Goal: Transaction & Acquisition: Purchase product/service

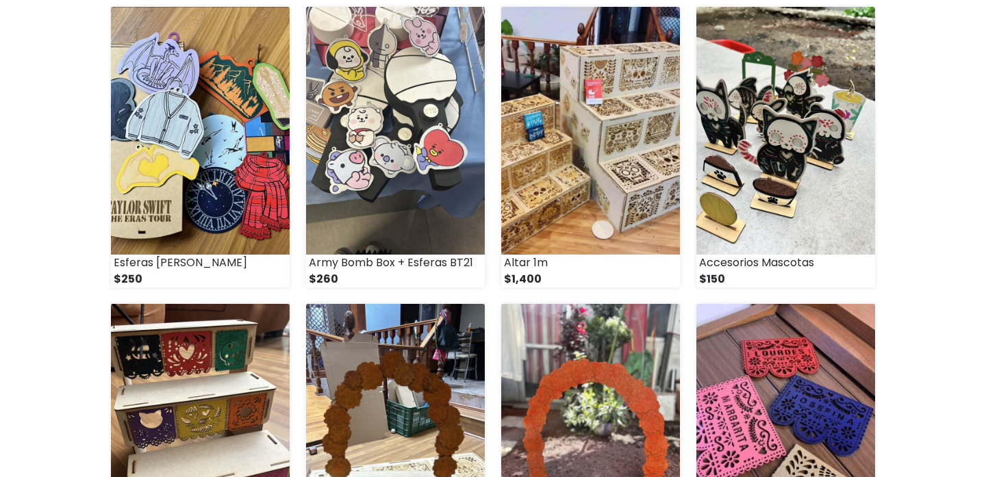
scroll to position [1124, 0]
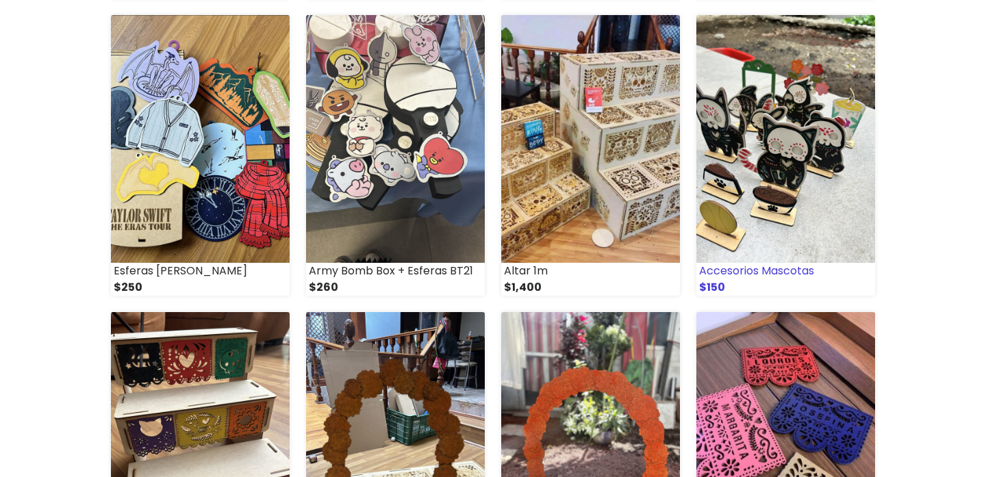
click at [829, 178] on img at bounding box center [785, 139] width 179 height 248
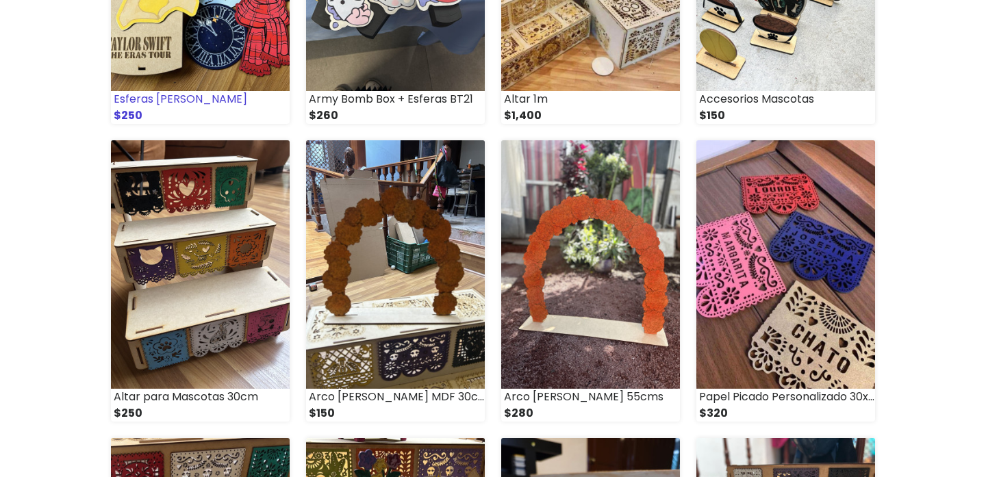
scroll to position [1307, 0]
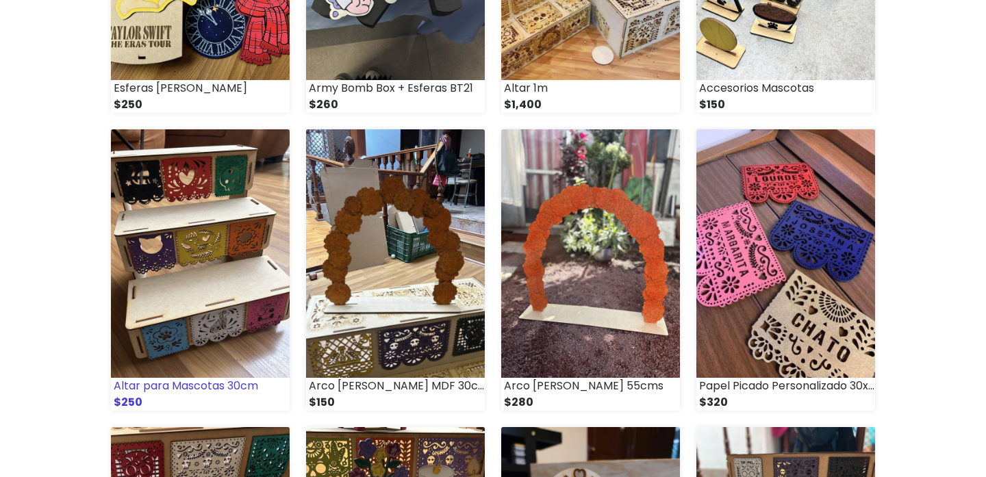
click at [209, 208] on img at bounding box center [200, 253] width 179 height 248
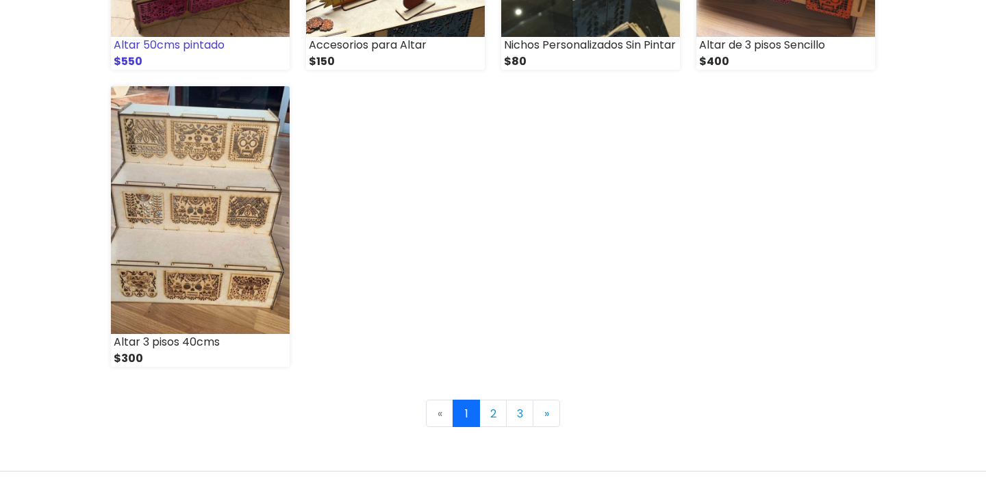
scroll to position [1943, 0]
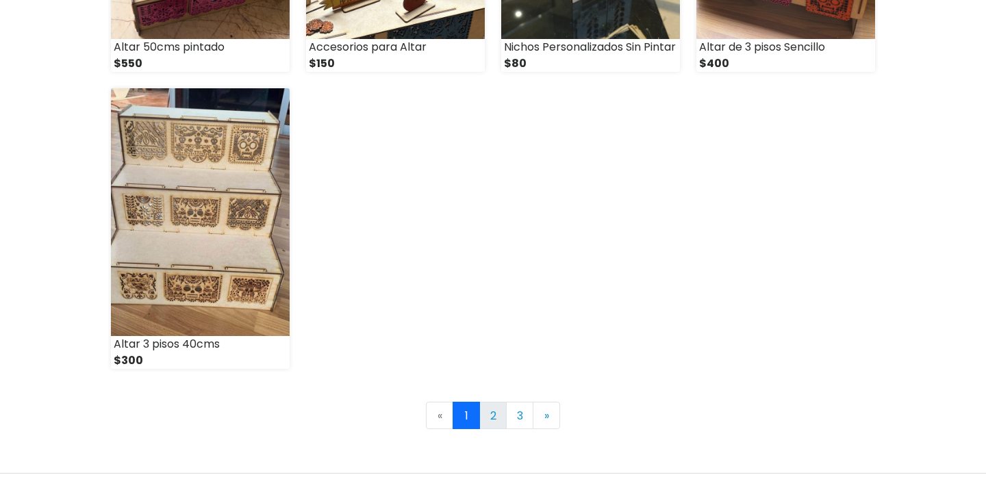
click at [501, 420] on link "2" at bounding box center [492, 415] width 27 height 27
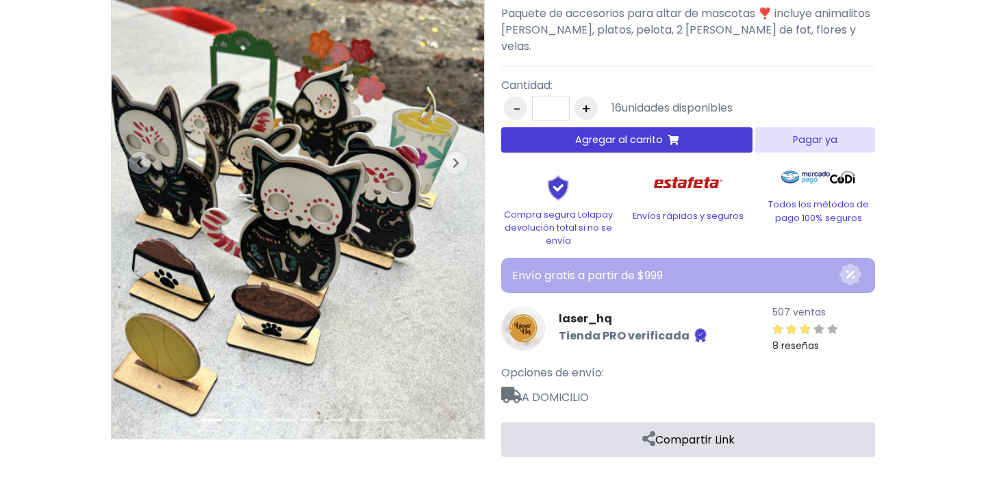
scroll to position [162, 0]
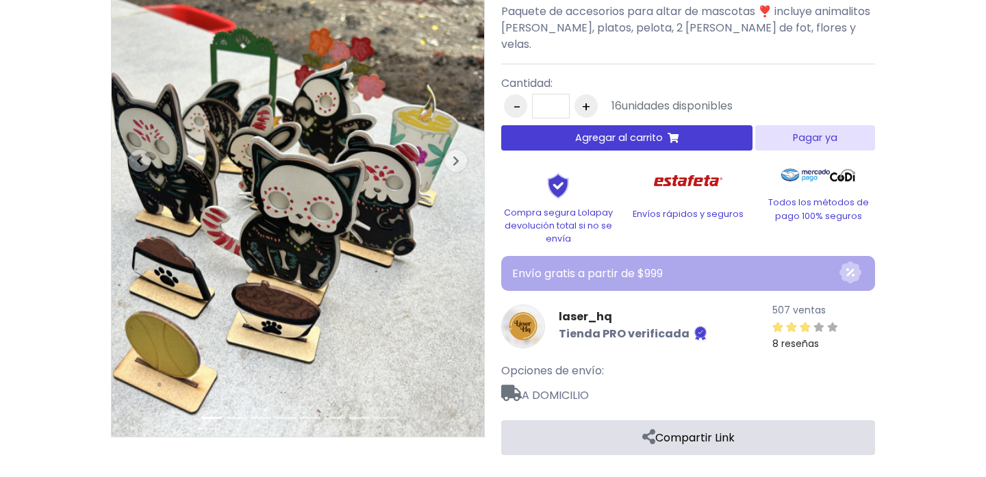
click at [644, 131] on span "Agregar al carrito" at bounding box center [619, 138] width 88 height 14
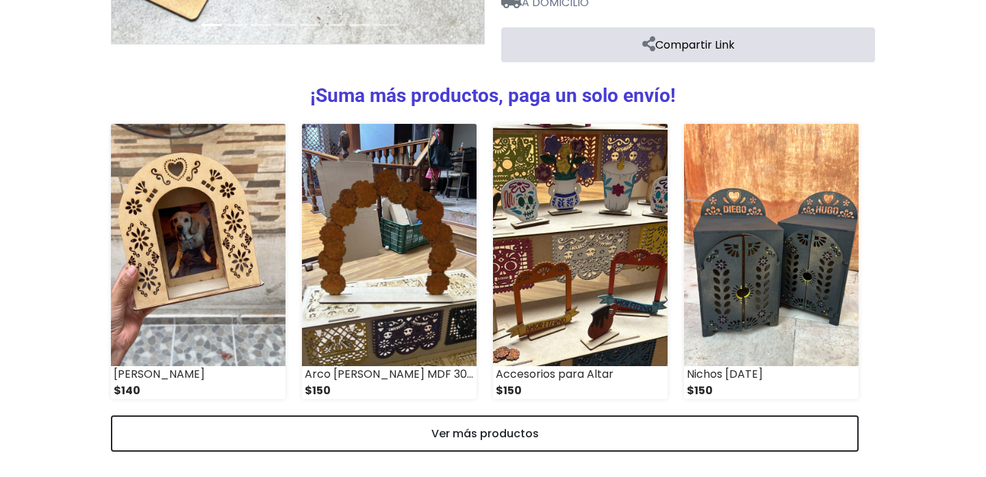
scroll to position [562, 0]
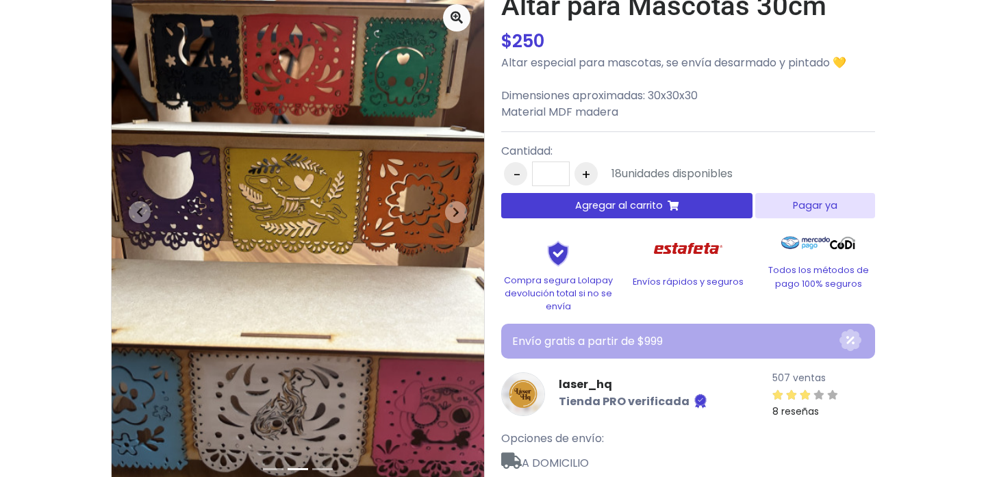
scroll to position [142, 0]
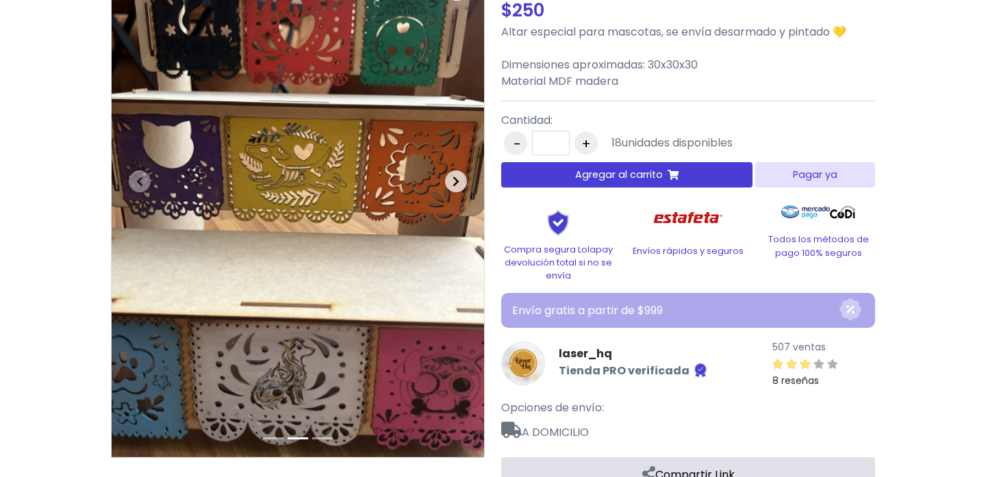
click at [462, 177] on span "button" at bounding box center [456, 181] width 22 height 22
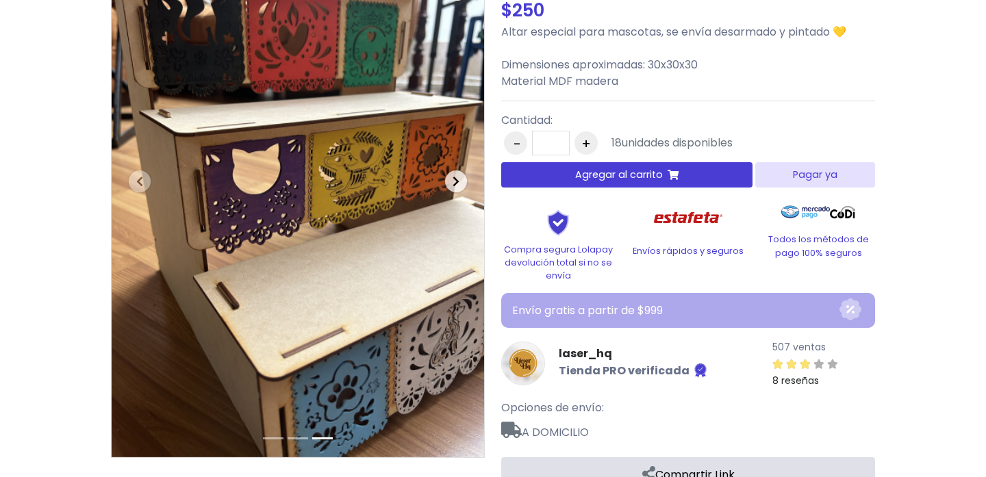
click at [463, 177] on span "button" at bounding box center [456, 181] width 22 height 22
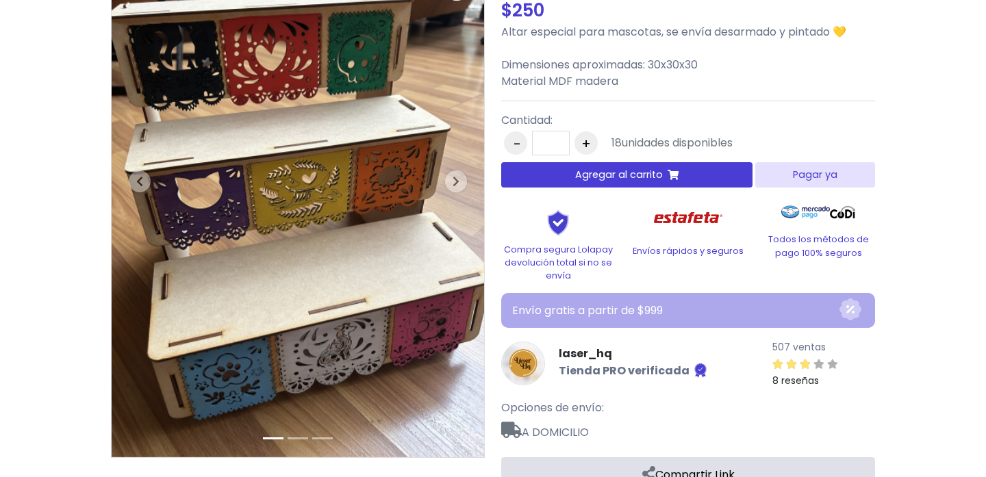
click at [729, 181] on button "Agregar al carrito" at bounding box center [626, 174] width 251 height 25
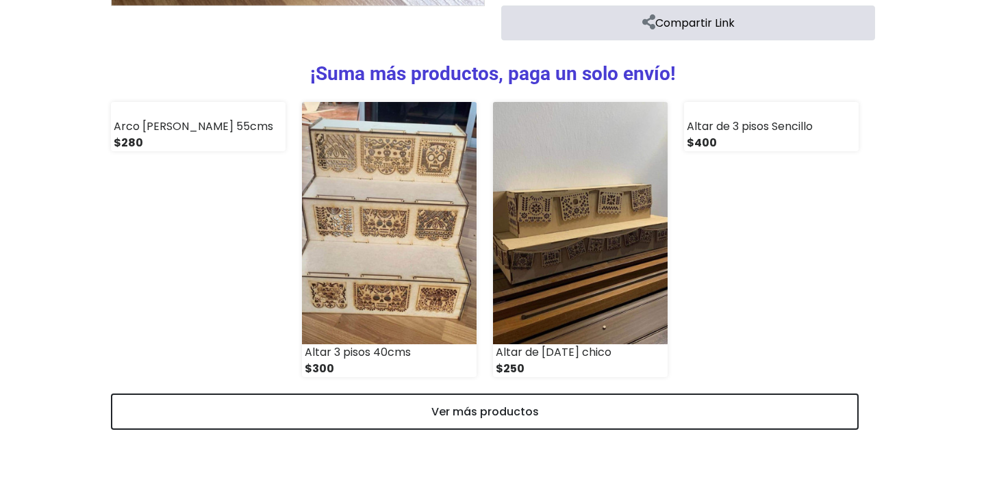
scroll to position [594, 0]
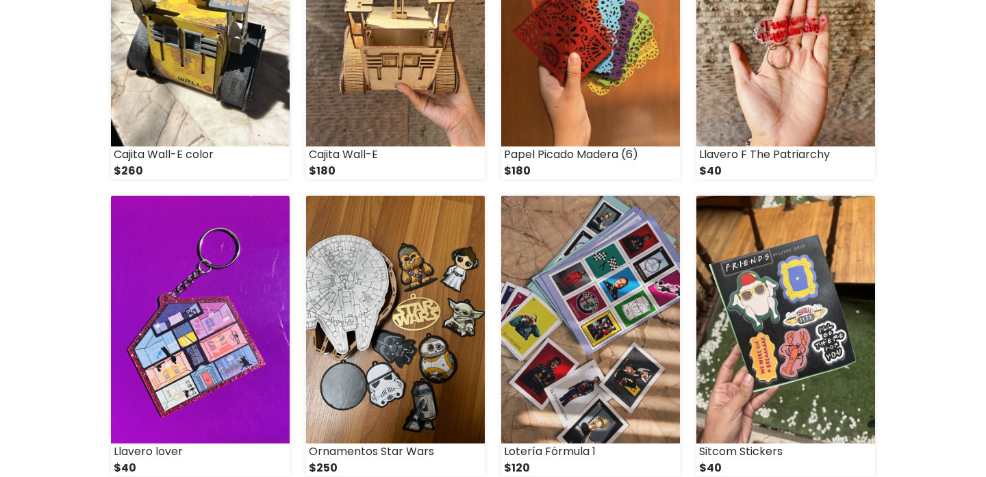
scroll to position [957, 0]
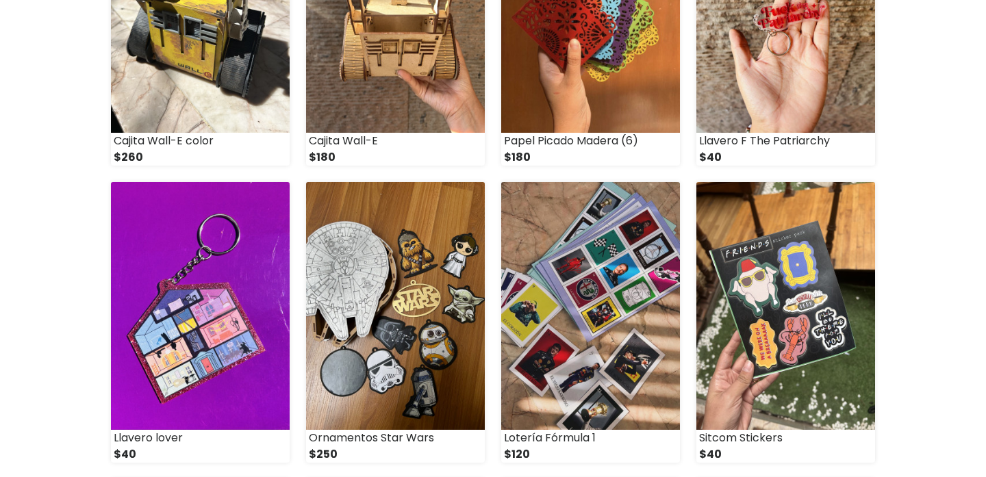
click at [921, 110] on div "laser_hq 507 ventas 8 reseñas Categorías" at bounding box center [493, 273] width 986 height 2347
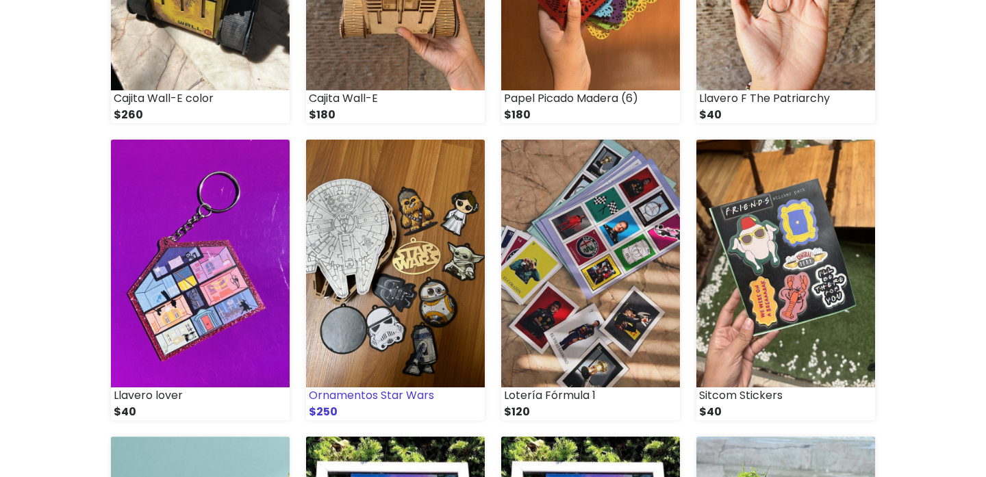
scroll to position [1001, 0]
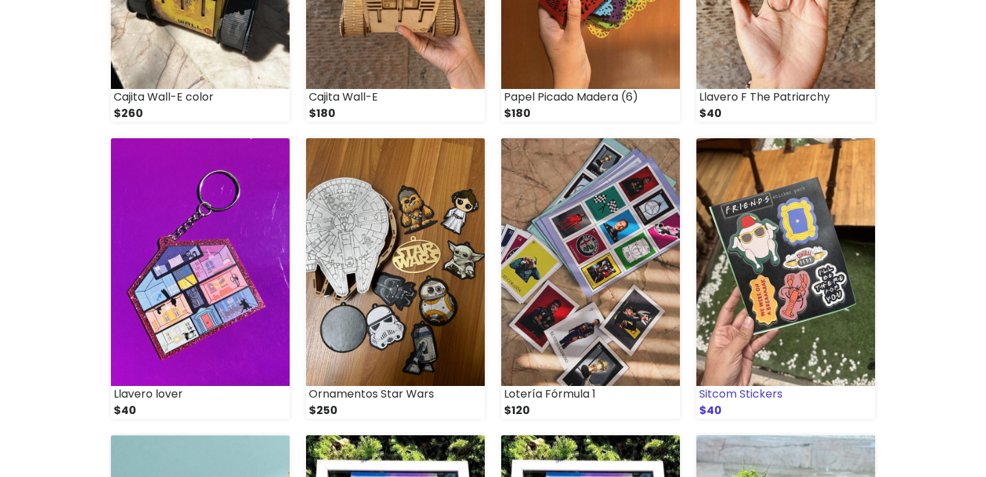
click at [765, 251] on img at bounding box center [785, 262] width 179 height 248
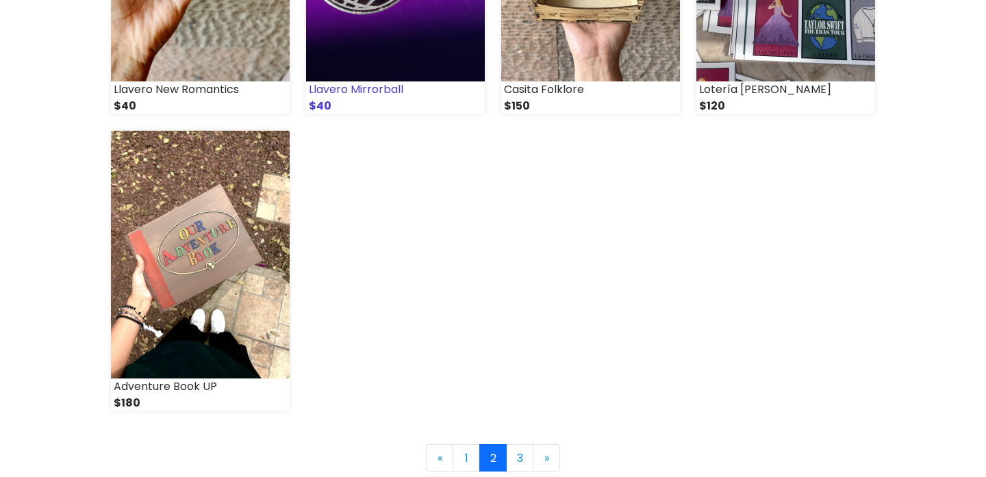
scroll to position [1901, 0]
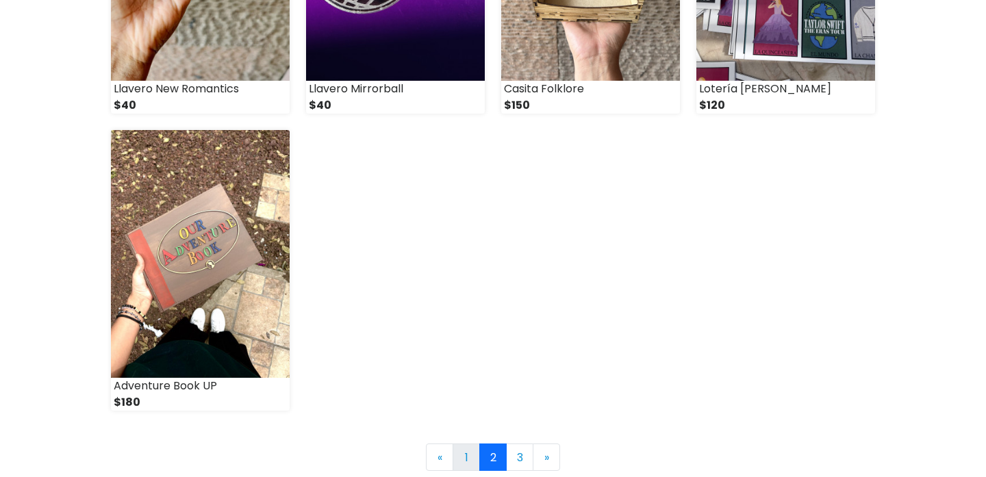
click at [471, 455] on link "1" at bounding box center [466, 457] width 27 height 27
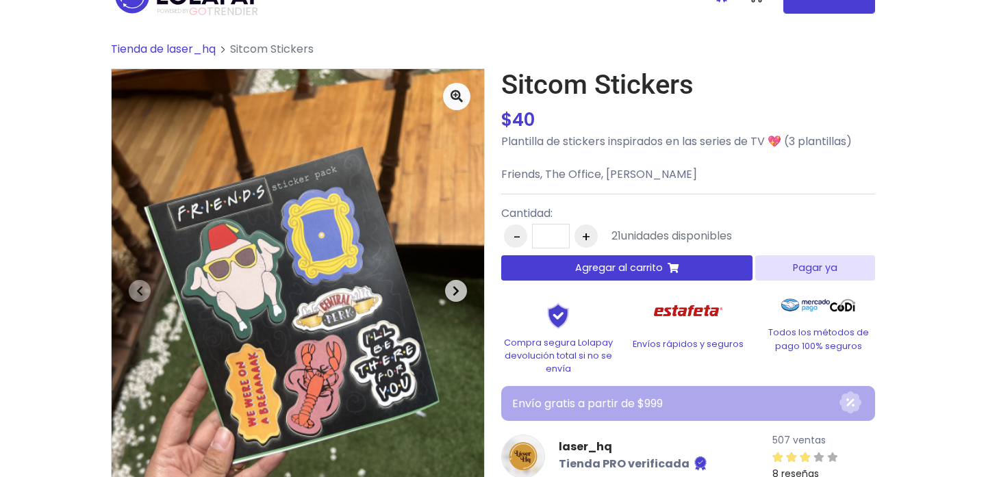
scroll to position [33, 0]
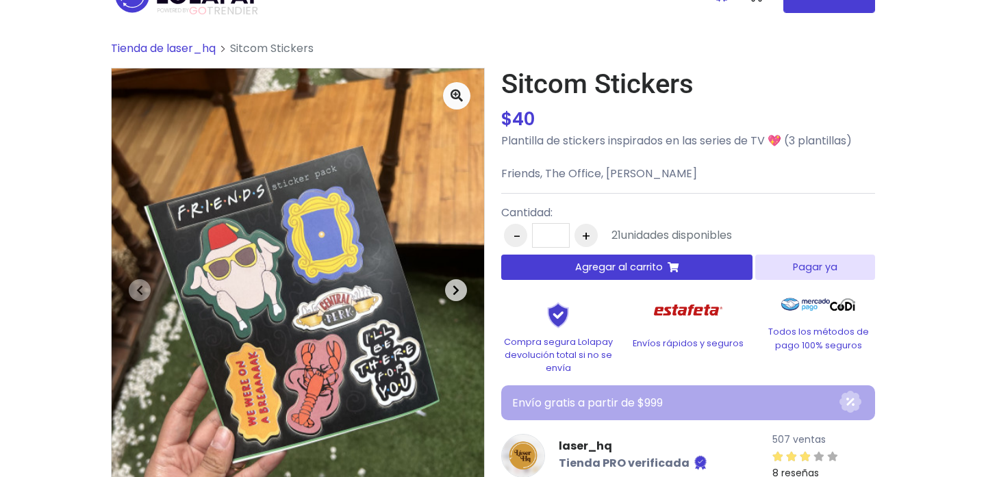
click at [459, 285] on span "button" at bounding box center [456, 290] width 22 height 22
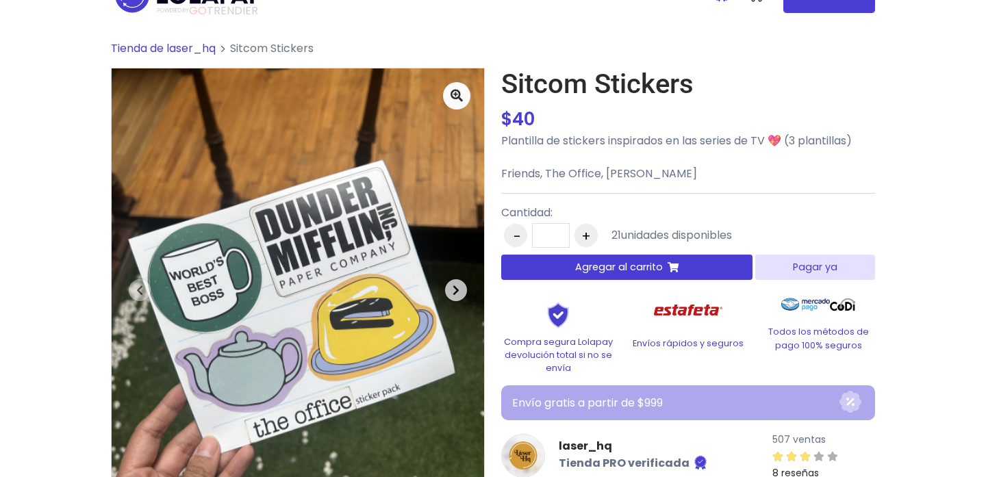
click at [459, 285] on span "button" at bounding box center [456, 290] width 22 height 22
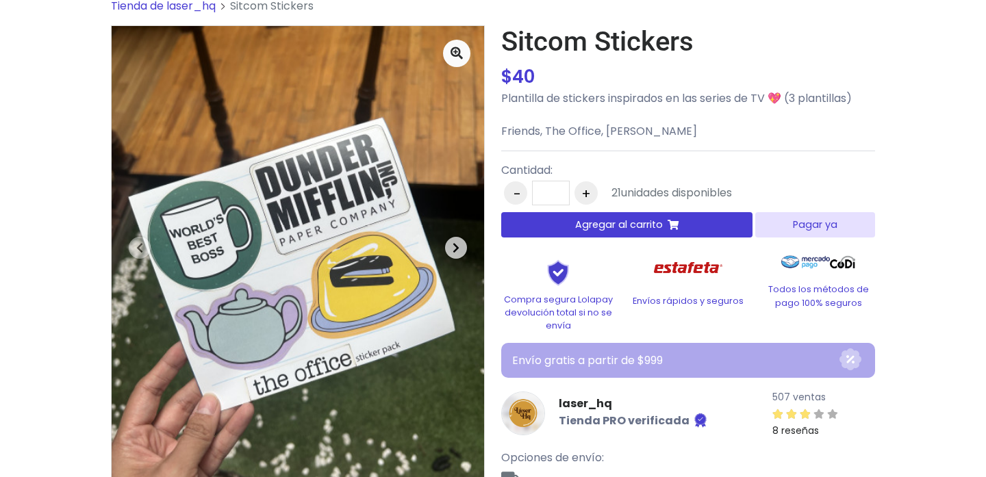
scroll to position [78, 0]
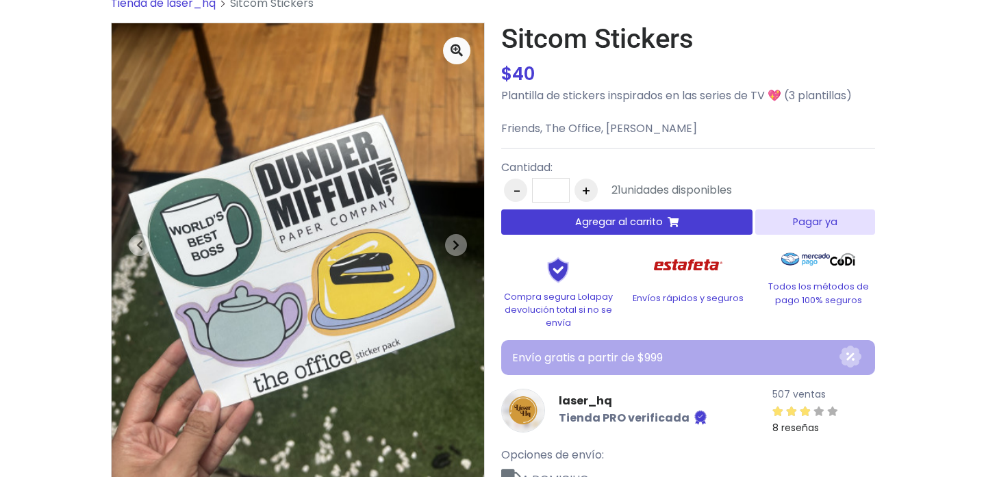
click at [646, 225] on span "Agregar al carrito" at bounding box center [619, 222] width 88 height 14
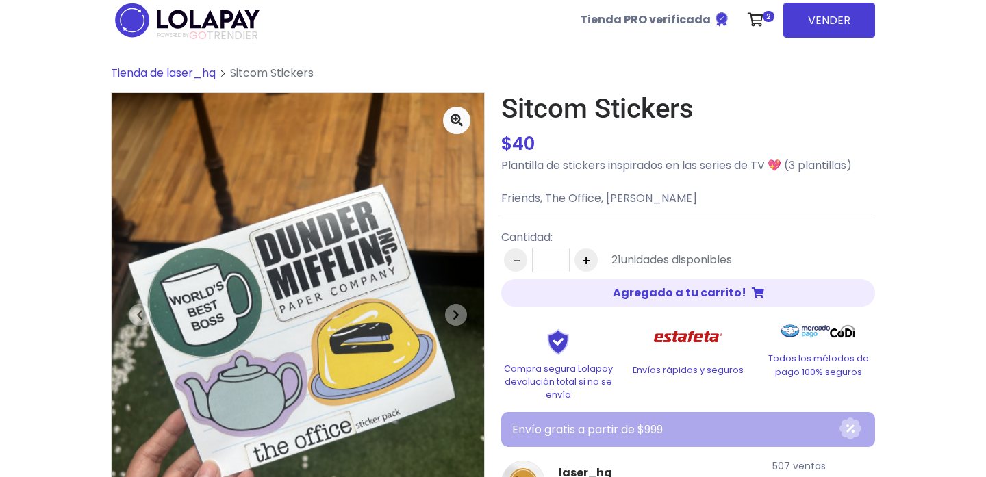
scroll to position [8, 0]
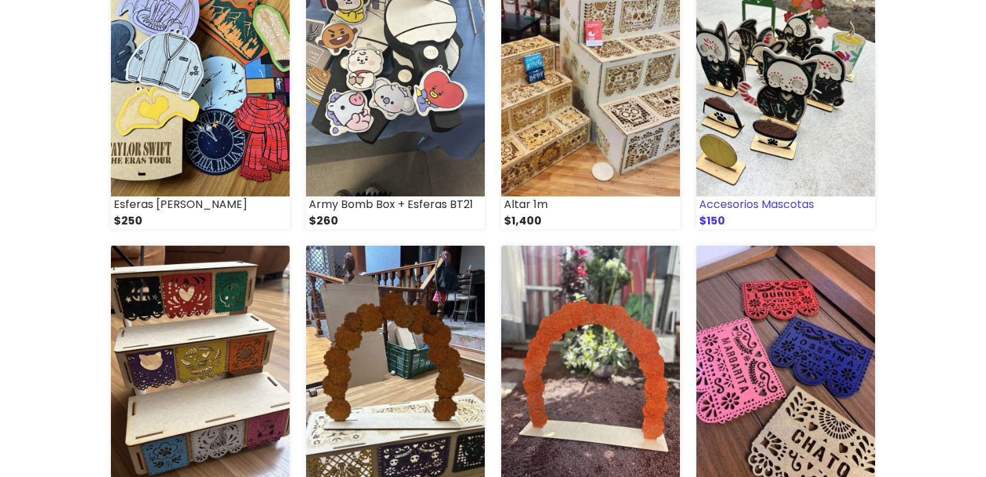
scroll to position [1180, 0]
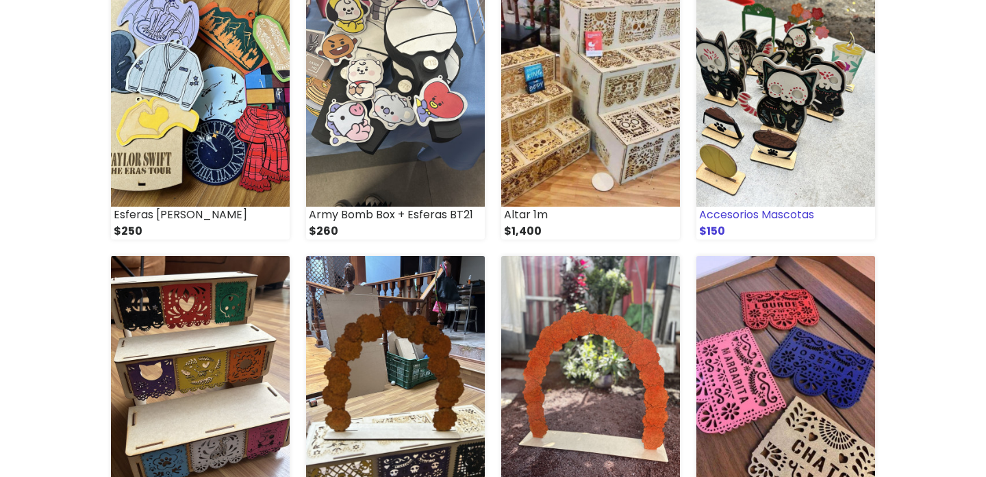
click at [822, 94] on img at bounding box center [785, 83] width 179 height 248
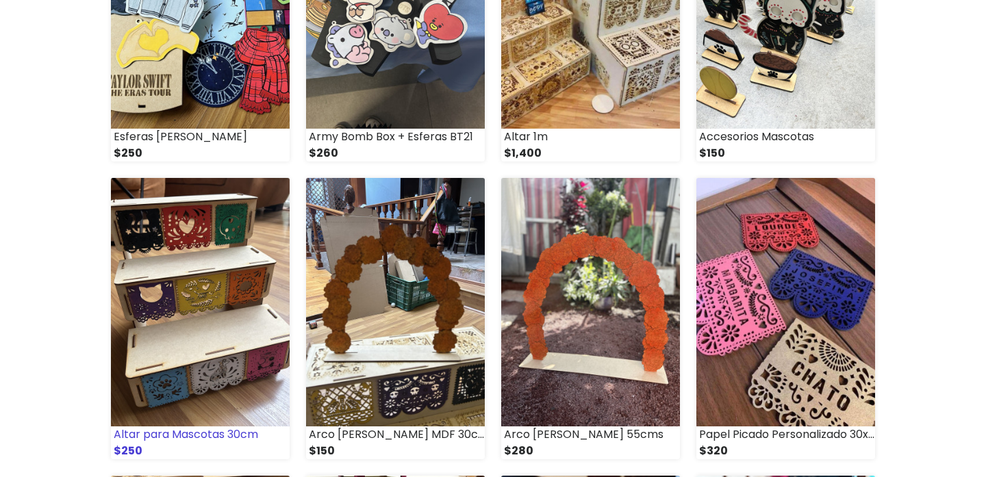
scroll to position [1292, 0]
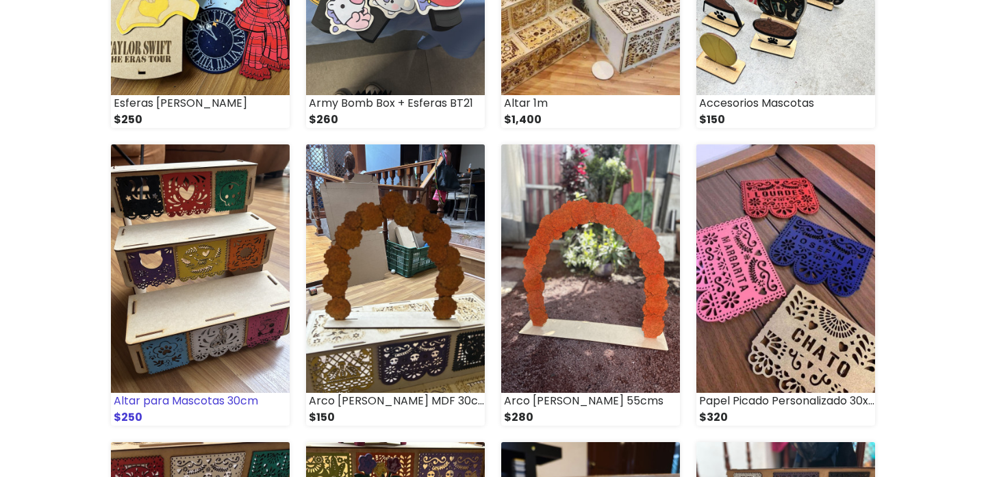
click at [191, 257] on img at bounding box center [200, 268] width 179 height 248
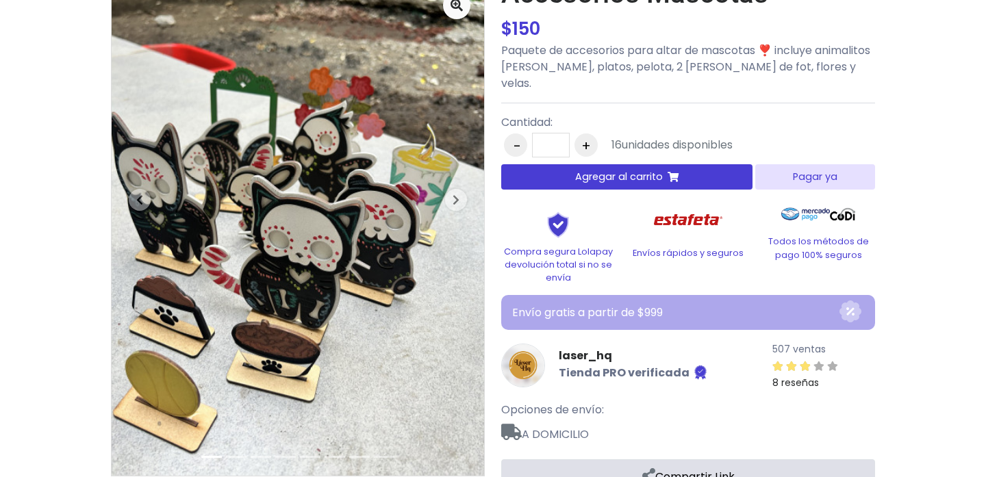
scroll to position [125, 0]
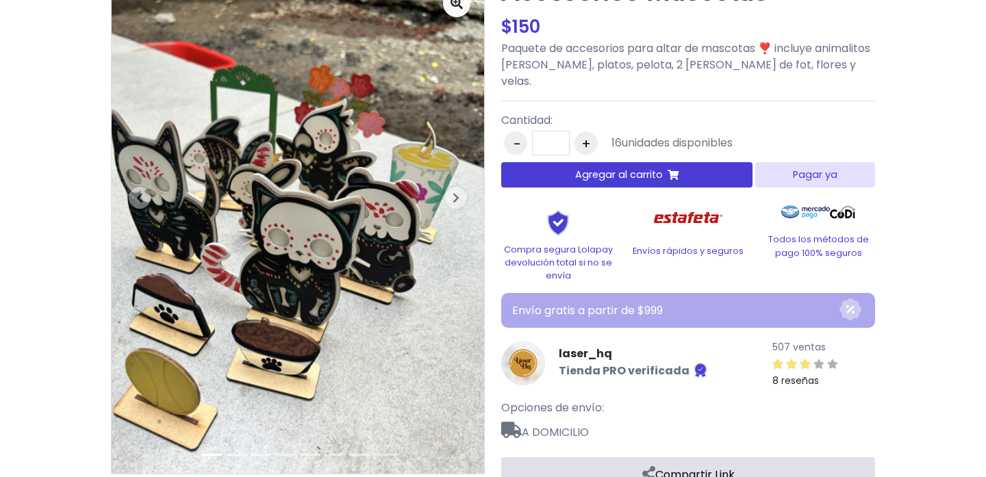
click at [84, 187] on div "Tienda de laser_hq Decoración Accesorios Mascotas Next" at bounding box center [493, 316] width 986 height 768
click at [463, 201] on span "button" at bounding box center [456, 198] width 22 height 22
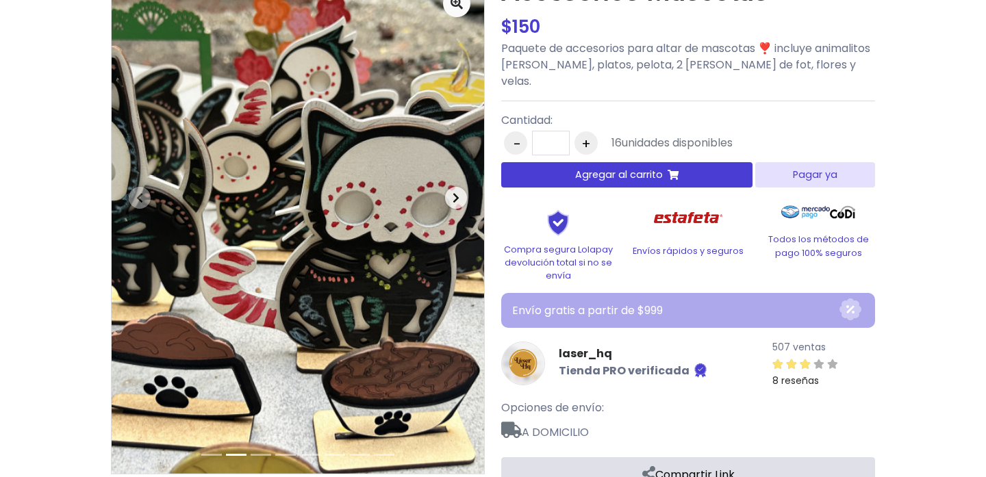
click at [463, 201] on span "button" at bounding box center [456, 198] width 22 height 22
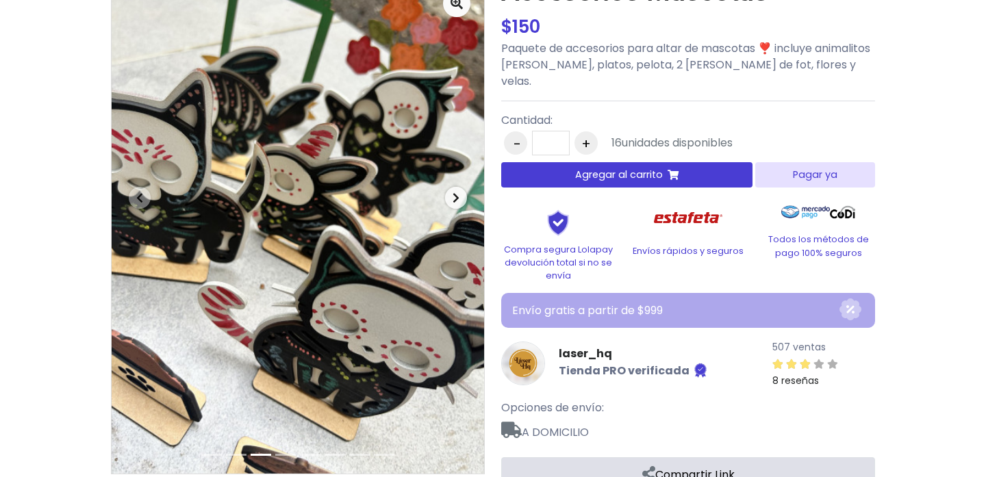
click at [460, 196] on span "button" at bounding box center [456, 198] width 22 height 22
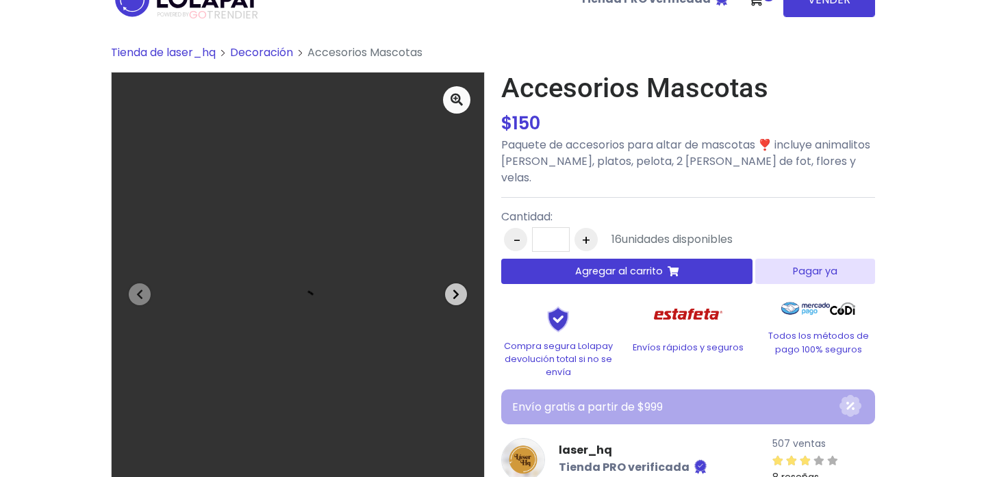
scroll to position [0, 0]
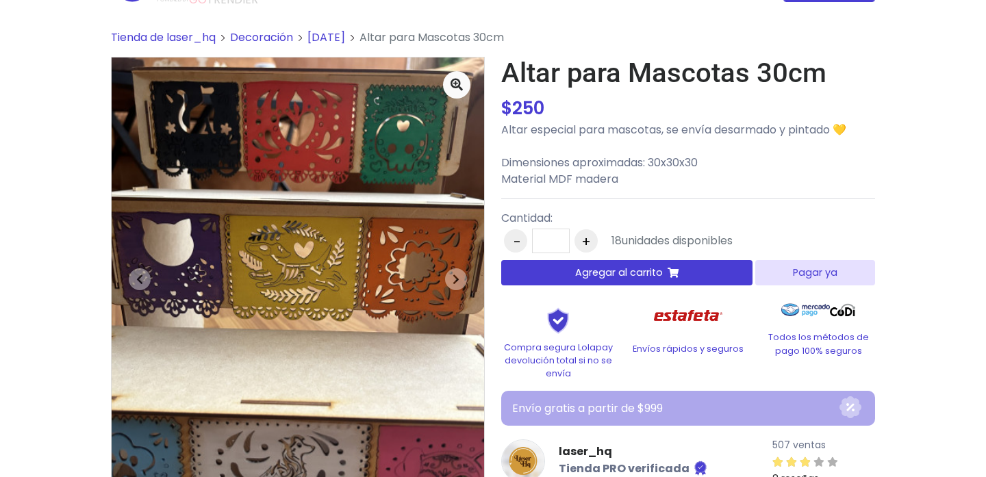
scroll to position [48, 0]
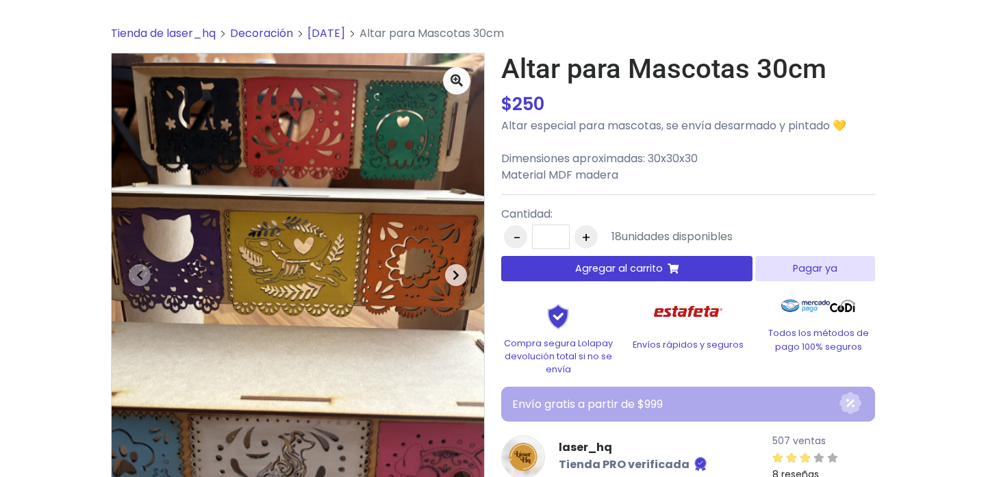
click at [450, 274] on span "button" at bounding box center [456, 275] width 22 height 22
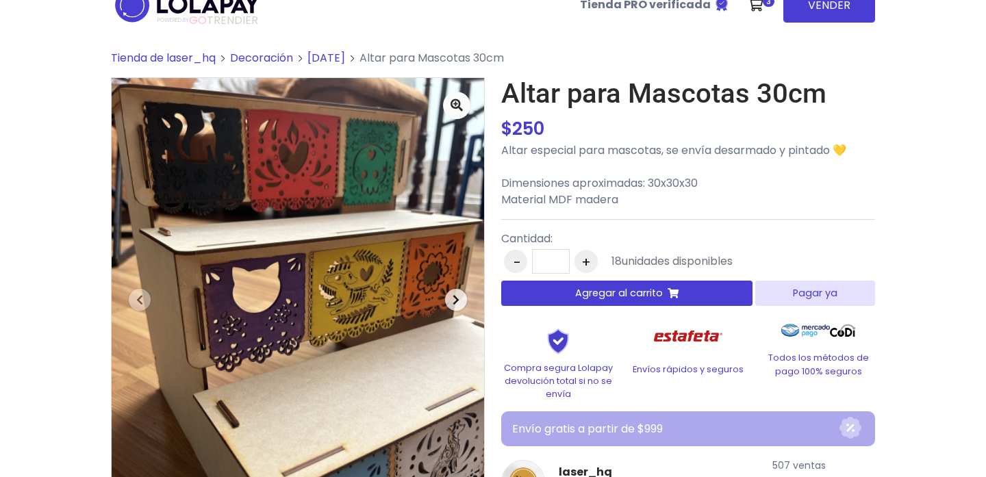
scroll to position [0, 0]
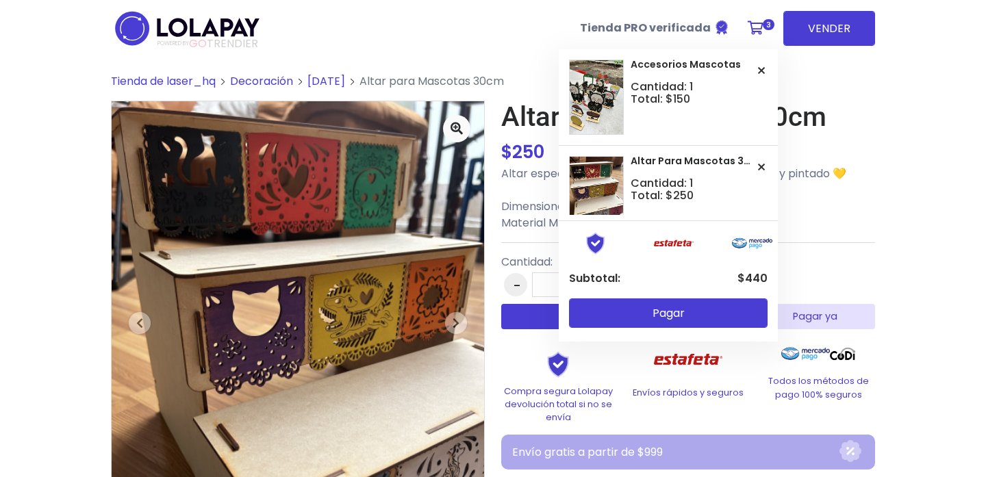
click at [759, 23] on icon at bounding box center [756, 28] width 16 height 14
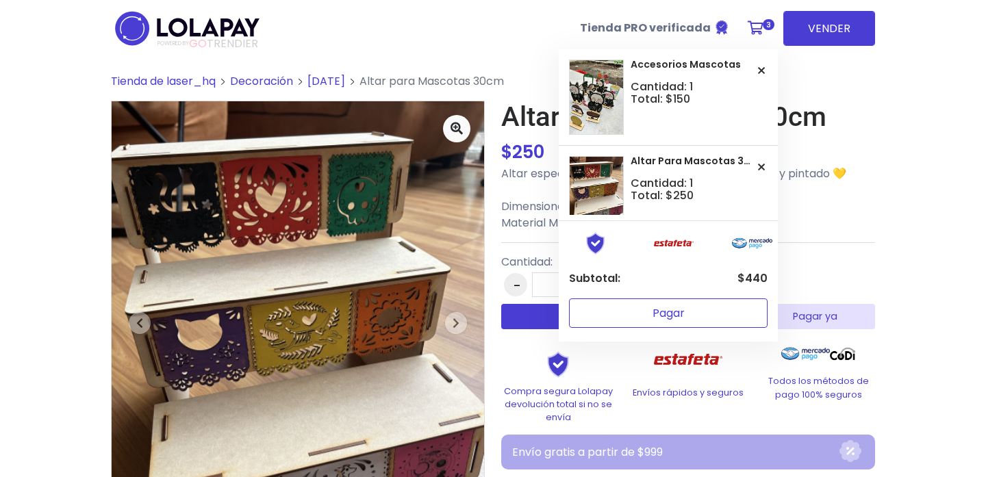
click at [697, 312] on button "Pagar" at bounding box center [668, 312] width 199 height 29
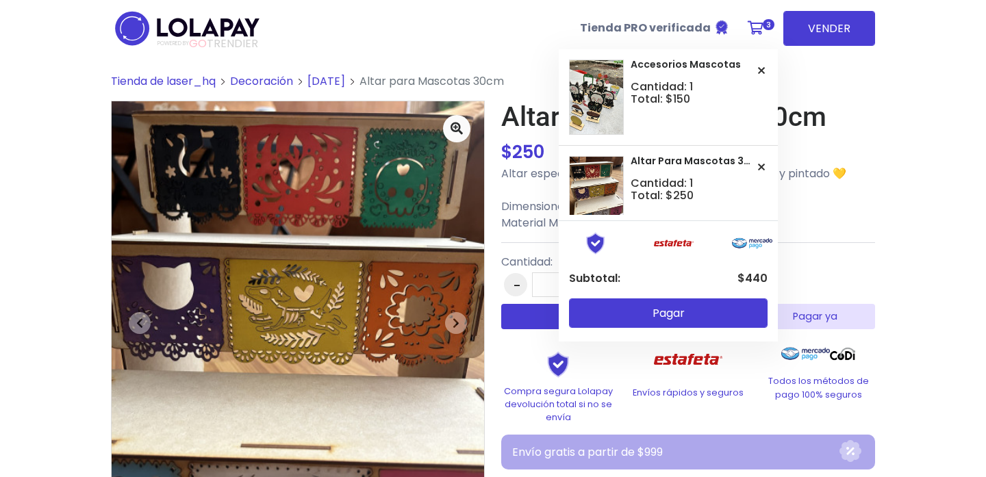
click at [763, 23] on icon at bounding box center [756, 28] width 16 height 14
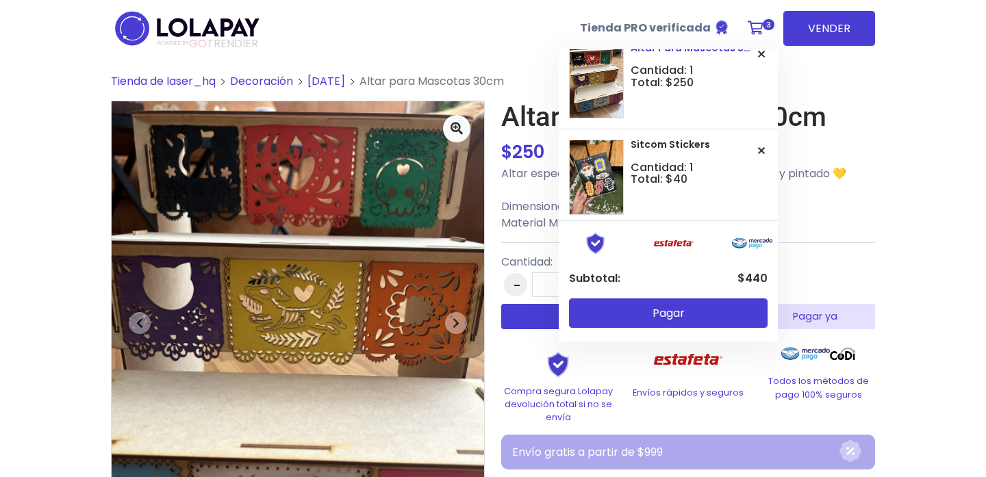
scroll to position [123, 0]
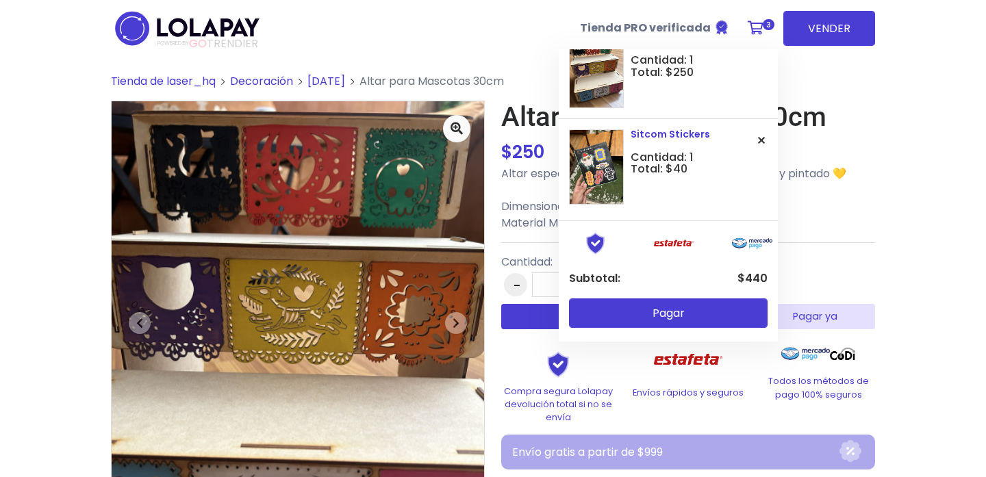
click at [766, 138] on button at bounding box center [761, 140] width 12 height 23
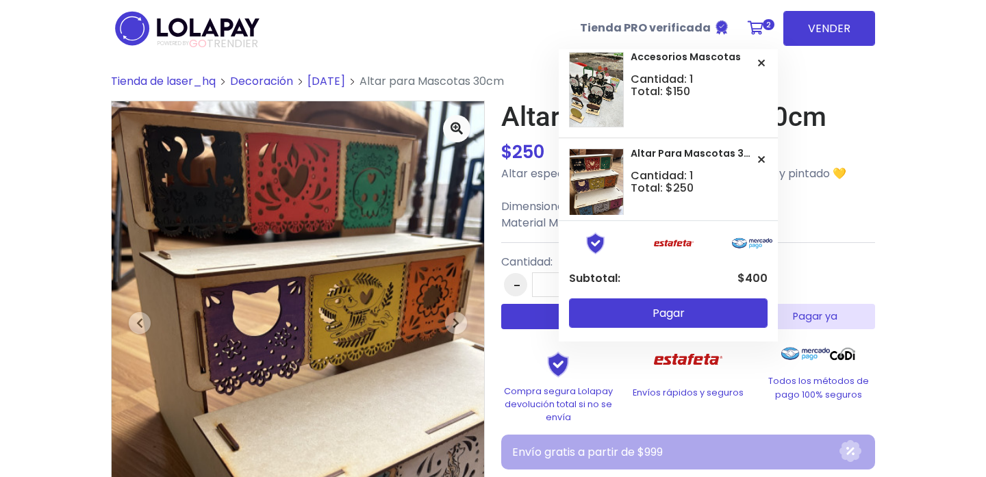
scroll to position [0, 0]
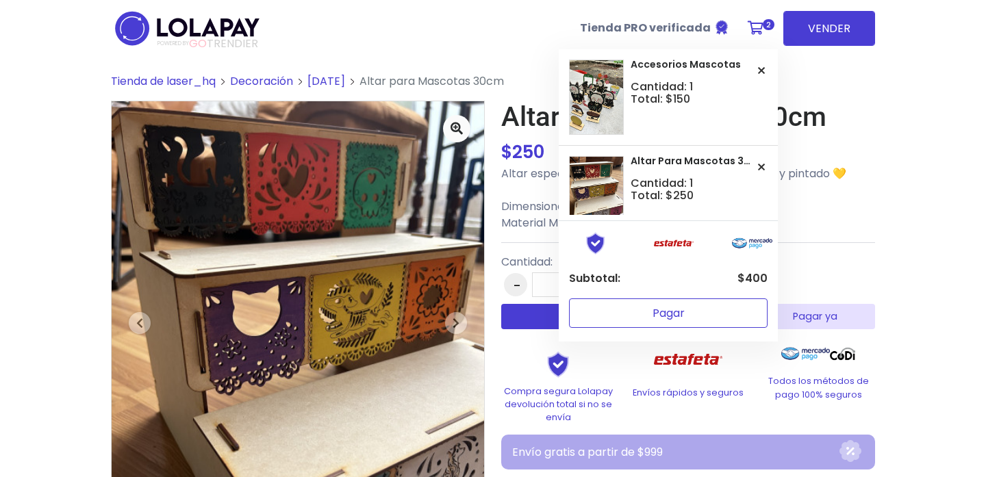
click at [698, 316] on button "Pagar" at bounding box center [668, 312] width 199 height 29
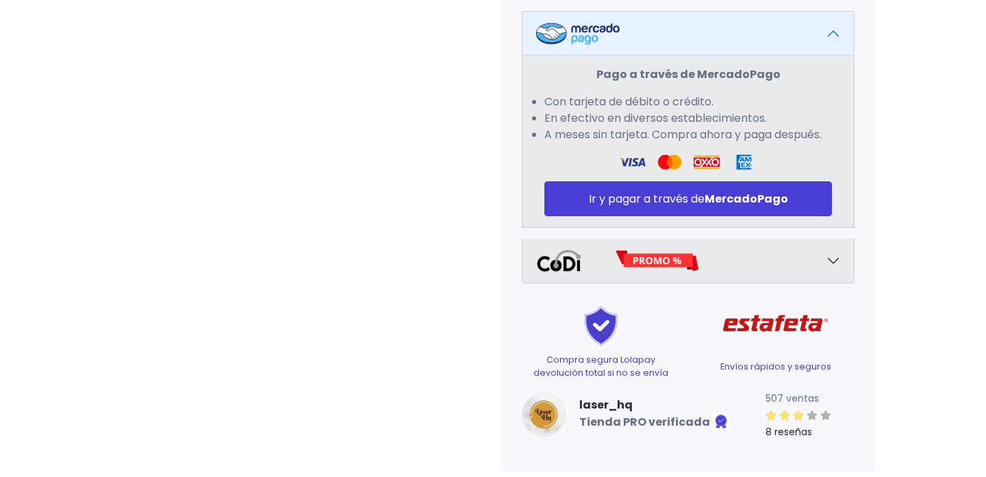
scroll to position [707, 0]
click at [829, 257] on button "button" at bounding box center [687, 261] width 331 height 44
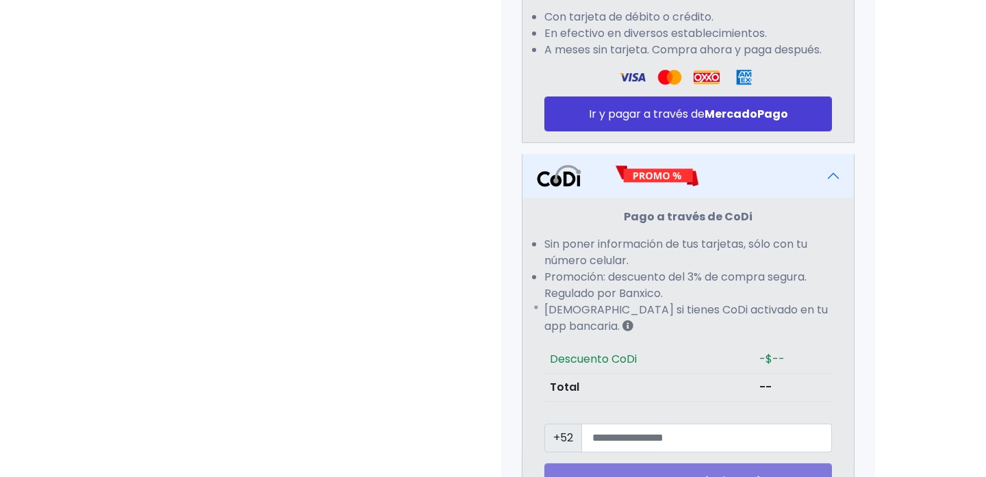
scroll to position [761, 0]
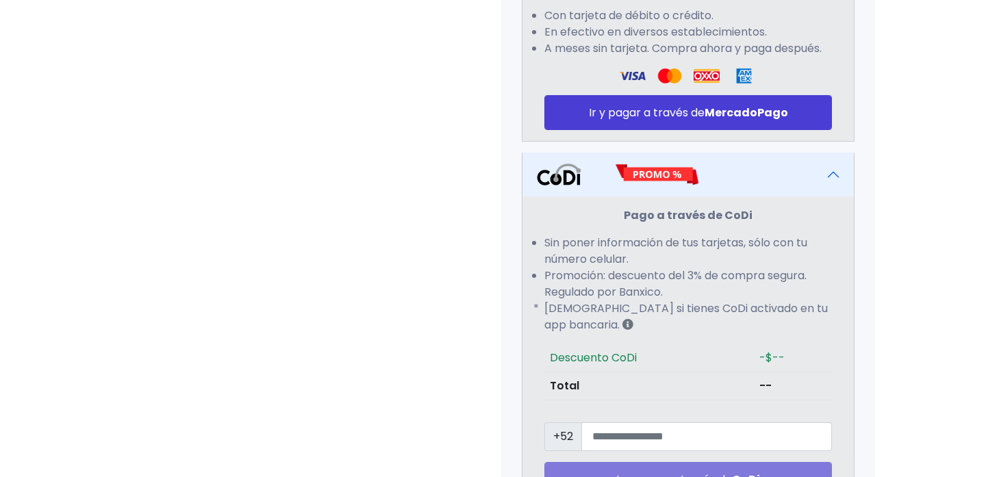
click at [830, 196] on button "button" at bounding box center [687, 175] width 331 height 44
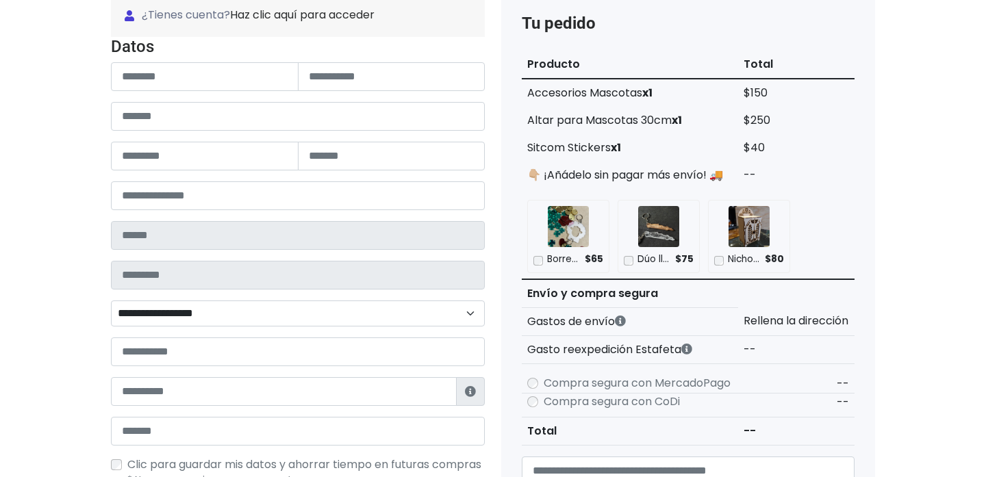
scroll to position [0, 0]
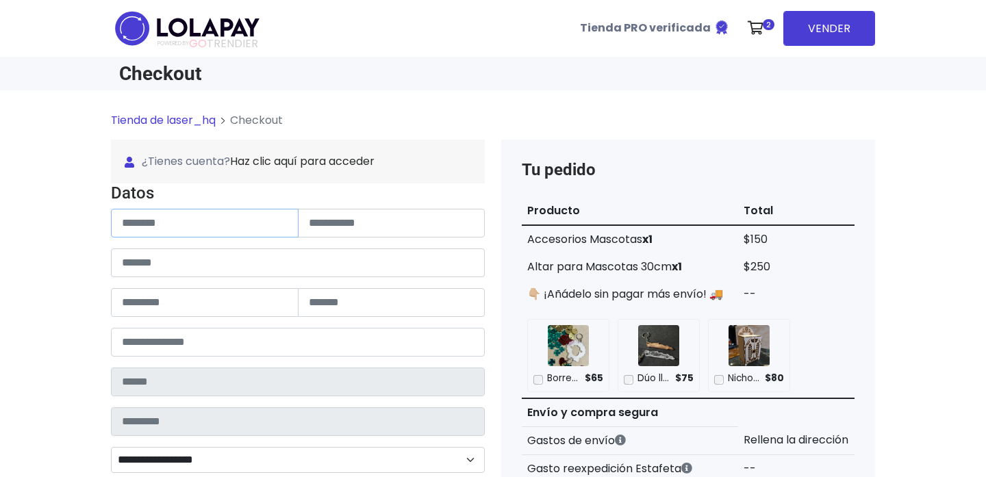
click at [257, 231] on input "text" at bounding box center [205, 223] width 188 height 29
type input "*****"
click at [342, 223] on input "text" at bounding box center [392, 223] width 188 height 29
type input "*******"
click at [265, 264] on input "text" at bounding box center [298, 263] width 374 height 29
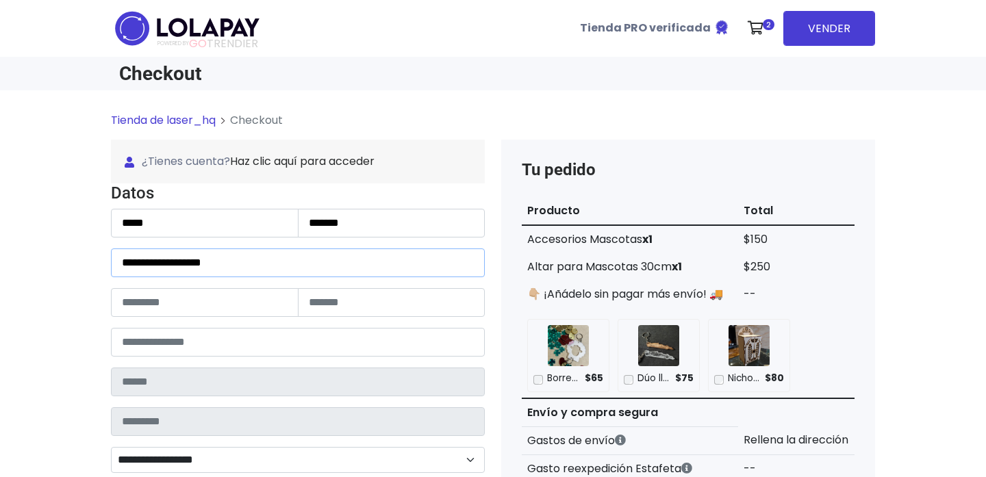
type input "**********"
click at [229, 307] on input "text" at bounding box center [205, 302] width 188 height 29
type input "**"
click at [257, 341] on input "number" at bounding box center [298, 342] width 374 height 29
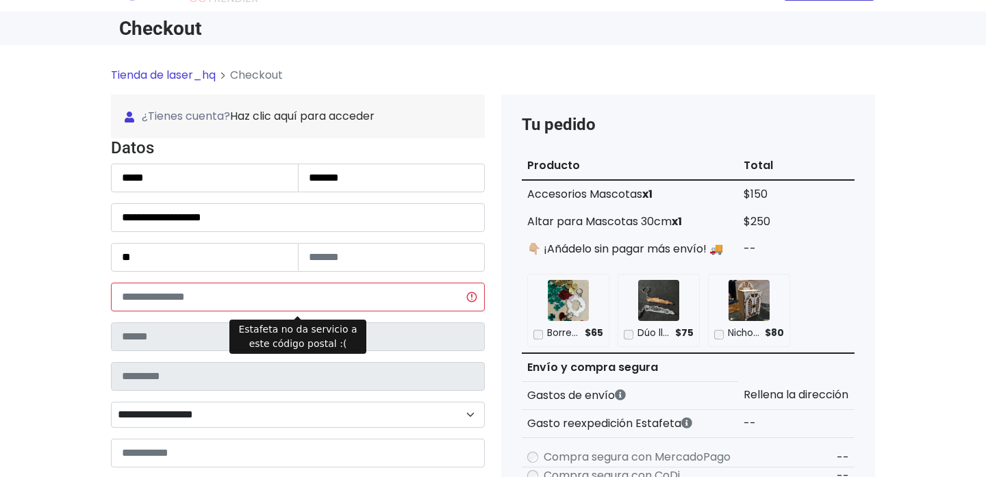
scroll to position [47, 0]
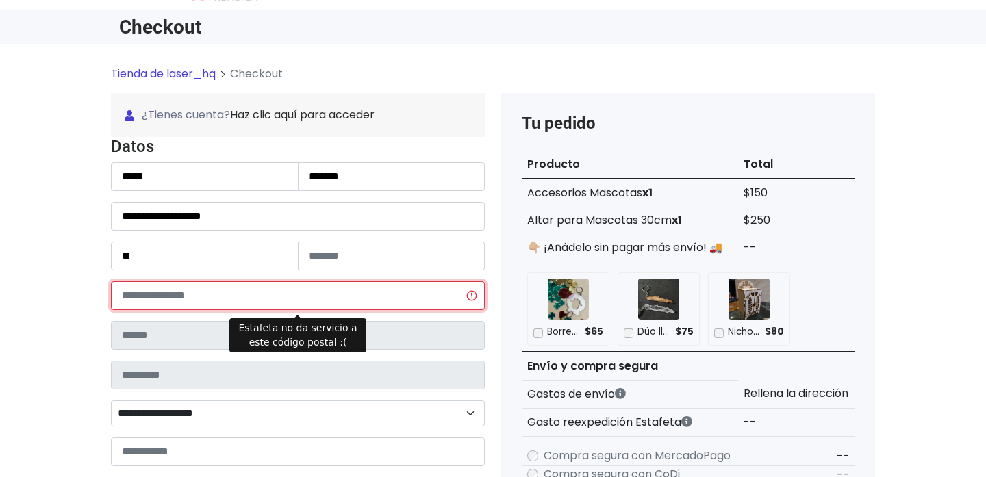
click at [209, 296] on input "*****" at bounding box center [298, 295] width 374 height 29
type input "*"
click at [264, 284] on input "Estafeta no da servicio a este código postal :(" at bounding box center [298, 295] width 374 height 29
type input "*****"
type input "*******"
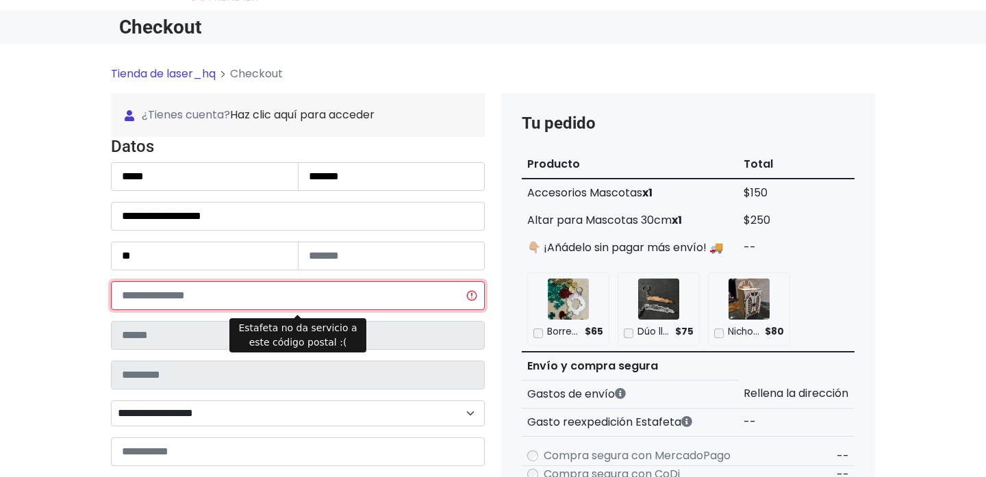
type input "****"
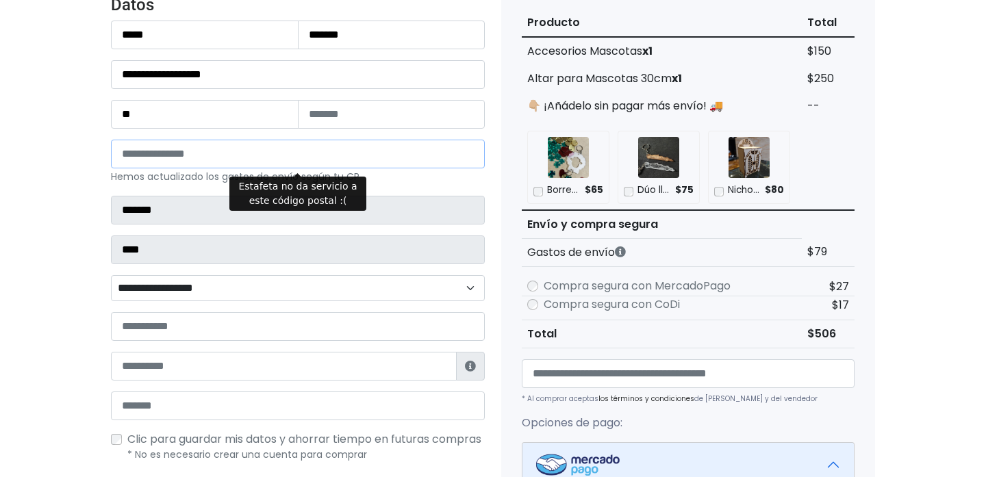
scroll to position [194, 0]
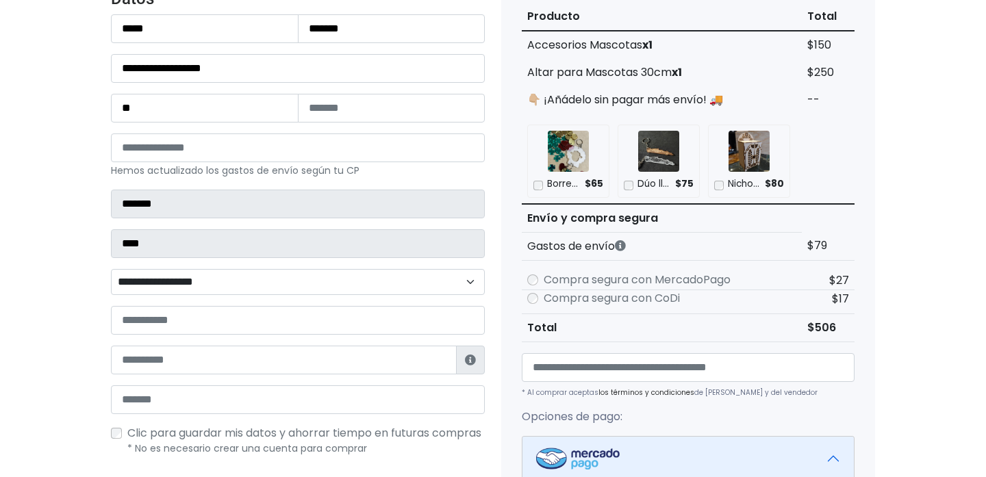
click at [93, 311] on div "Tienda de laser_hq Checkout ¿Tienes cuenta? Haz clic aquí para acceder ¿Olvidas…" at bounding box center [493, 406] width 986 height 989
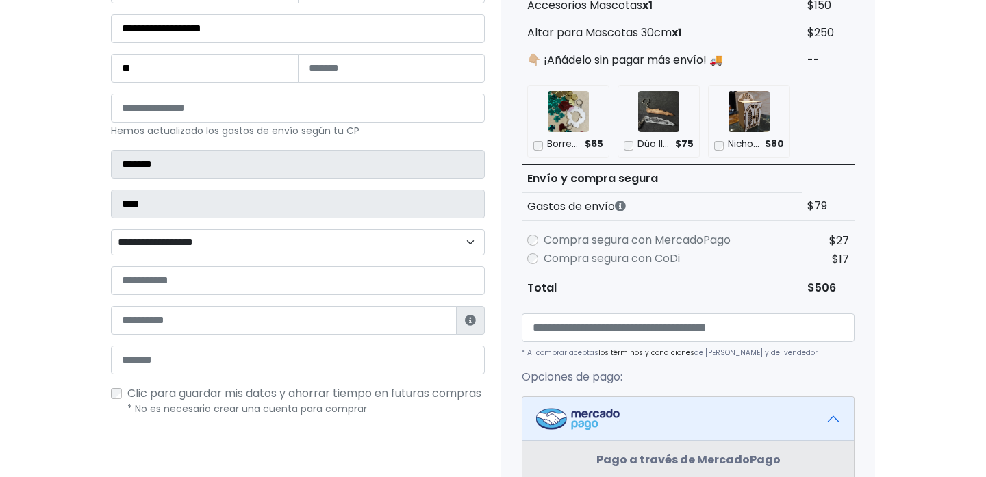
scroll to position [235, 0]
click at [237, 244] on select "**********" at bounding box center [298, 242] width 374 height 26
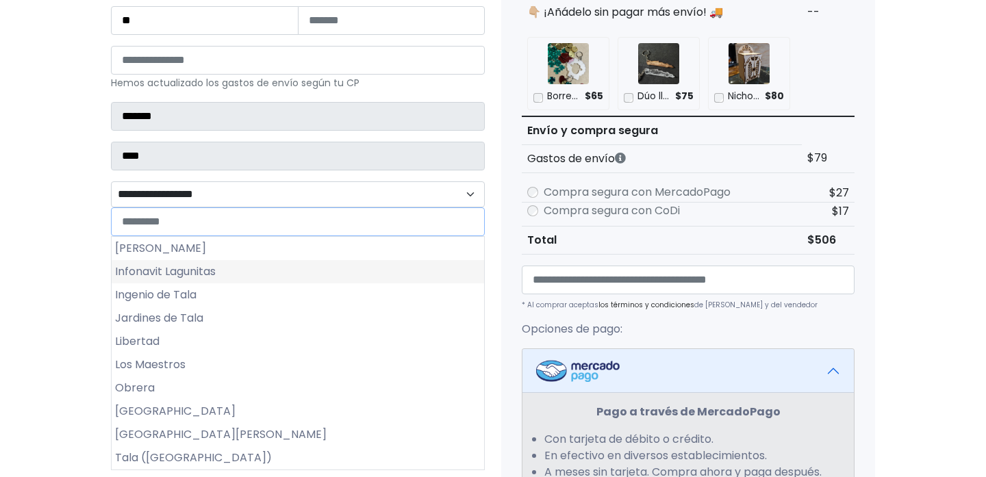
scroll to position [283, 0]
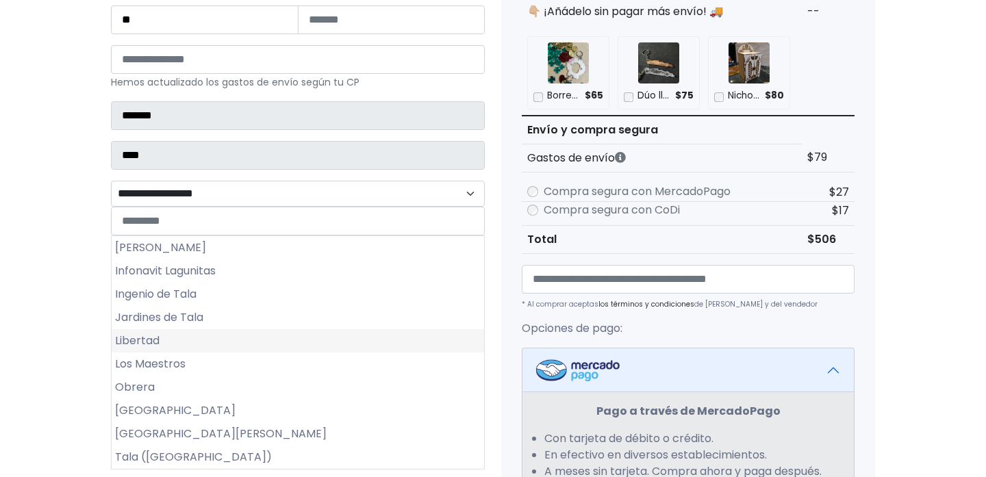
click at [215, 340] on li "Libertad" at bounding box center [298, 340] width 372 height 23
select select "********"
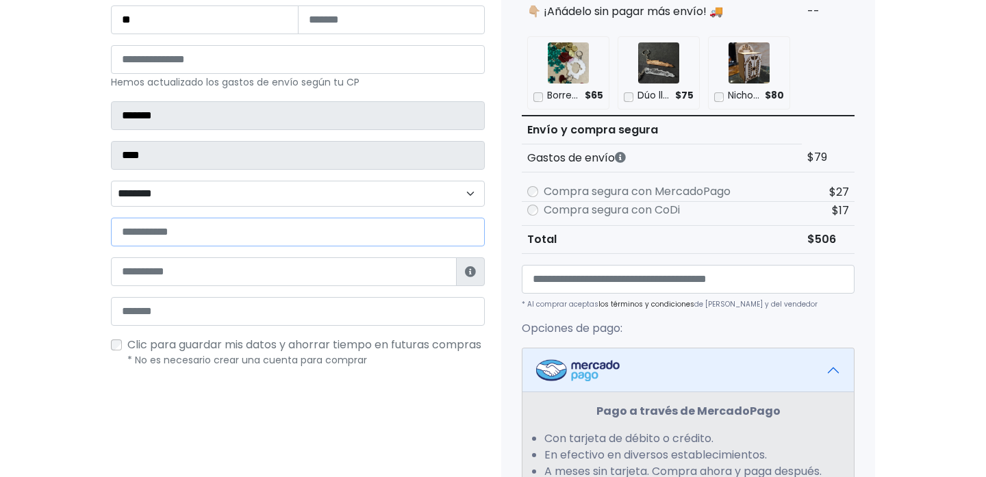
click at [227, 234] on input "text" at bounding box center [298, 232] width 374 height 29
type input "*"
type input "**********"
click at [323, 283] on input "text" at bounding box center [284, 271] width 346 height 29
type input "**********"
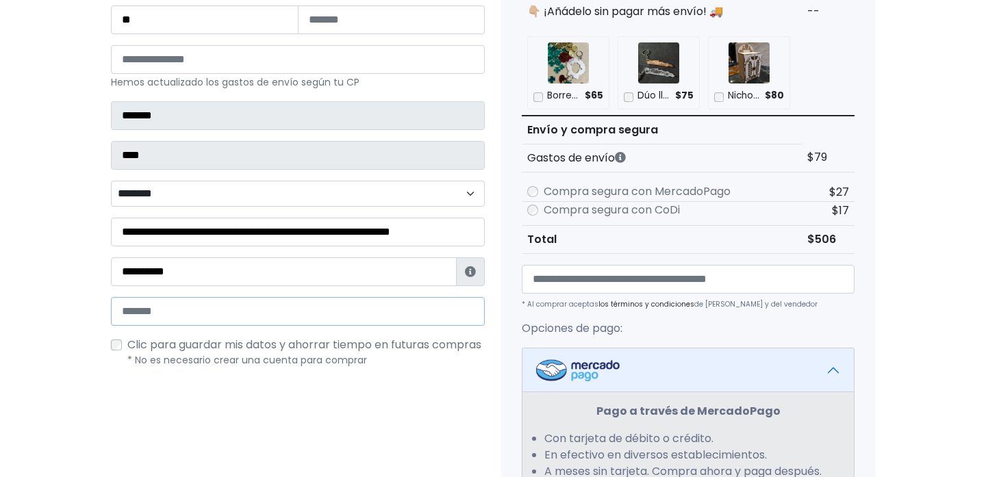
click at [244, 309] on input "email" at bounding box center [298, 311] width 374 height 29
type input "**********"
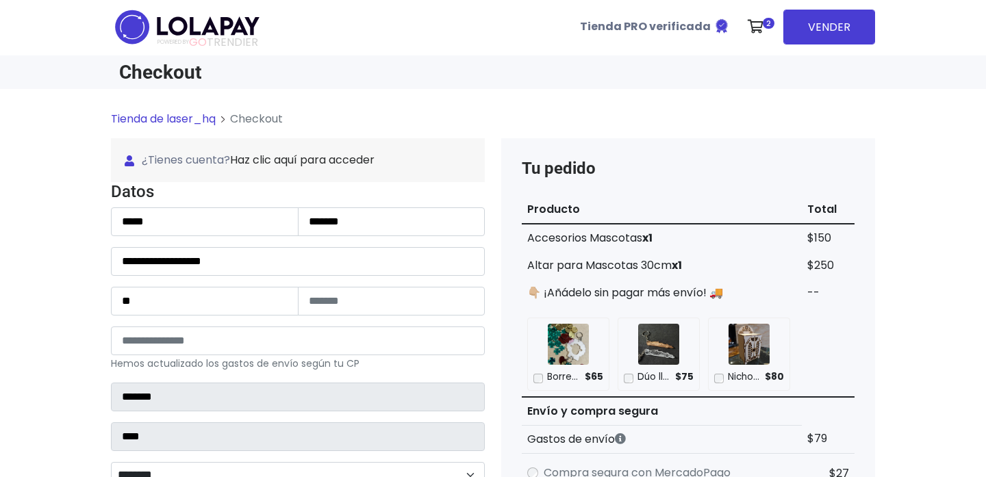
scroll to position [0, 0]
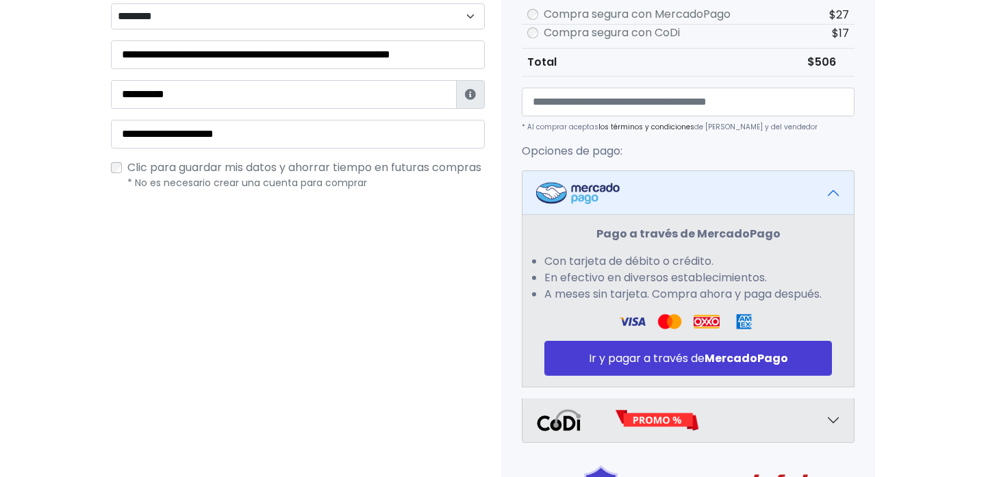
scroll to position [462, 0]
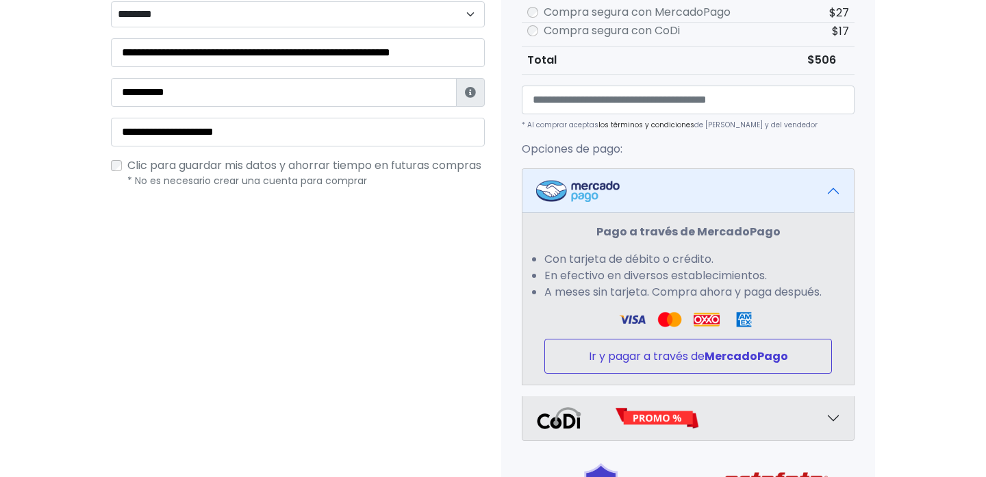
click at [728, 361] on strong "MercadoPago" at bounding box center [746, 356] width 84 height 16
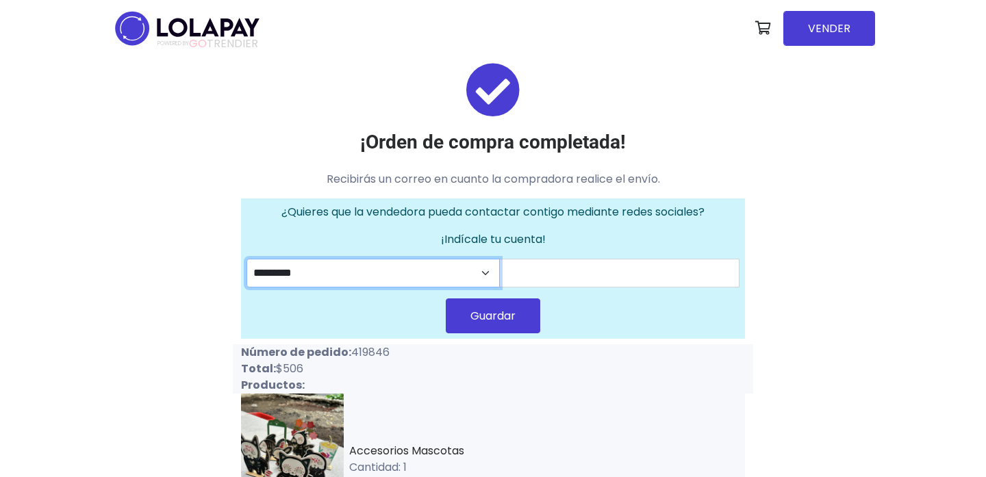
click at [485, 275] on select "********* ********" at bounding box center [372, 273] width 253 height 29
click at [246, 259] on select "********* ********" at bounding box center [372, 273] width 253 height 29
click at [914, 269] on div "¡Orden de compra completada! Recibirás un correo en cuanto la compradora realic…" at bounding box center [493, 444] width 986 height 774
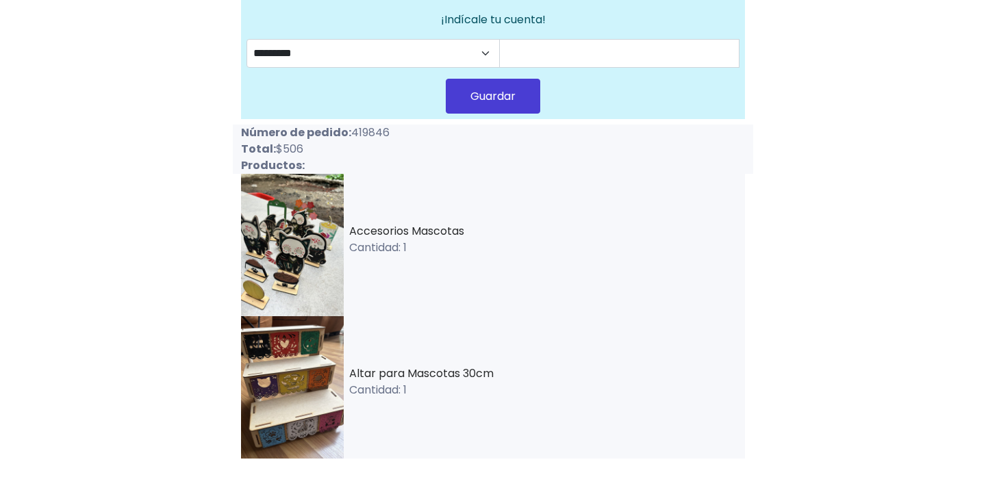
scroll to position [352, 0]
